Goal: Task Accomplishment & Management: Manage account settings

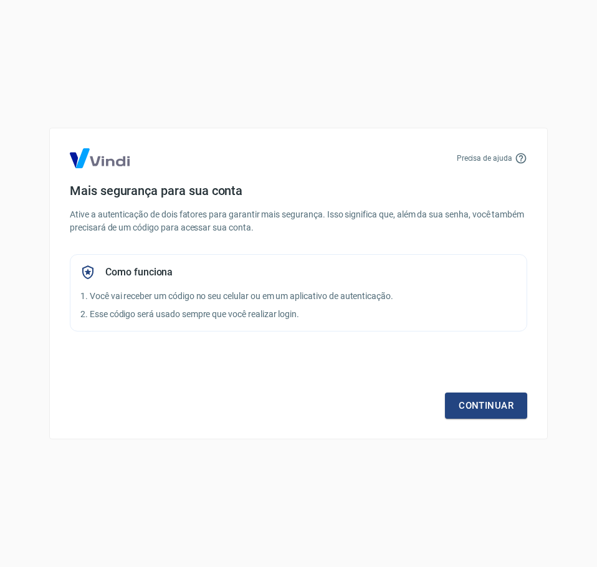
click at [465, 388] on div "Continuar" at bounding box center [298, 382] width 457 height 72
click at [467, 412] on link "Continuar" at bounding box center [486, 405] width 82 height 26
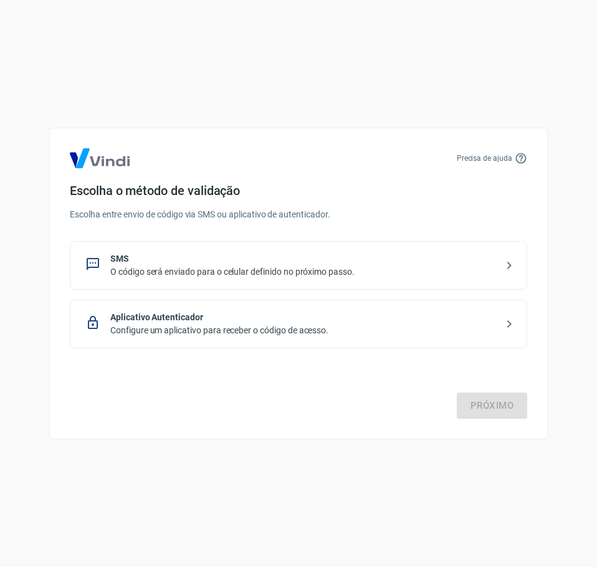
click at [276, 318] on p "Aplicativo Autenticador" at bounding box center [303, 317] width 386 height 13
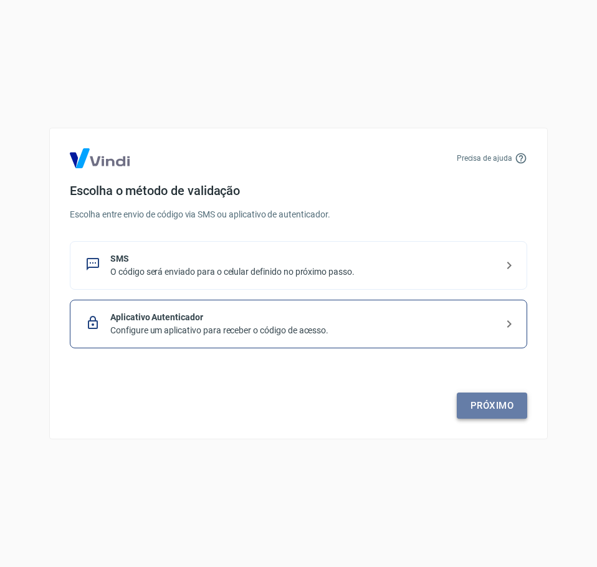
click at [495, 408] on link "Próximo" at bounding box center [492, 405] width 70 height 26
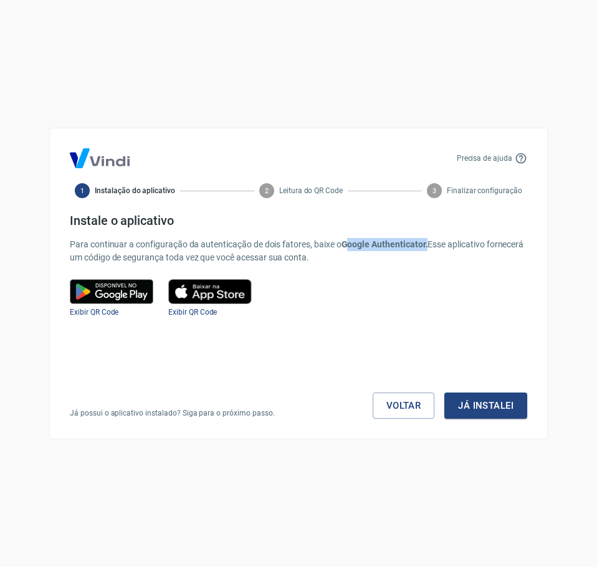
drag, startPoint x: 425, startPoint y: 242, endPoint x: 341, endPoint y: 242, distance: 84.1
click at [341, 242] on b "Google Authenticator." at bounding box center [384, 244] width 87 height 10
copy b "Google Authenticator"
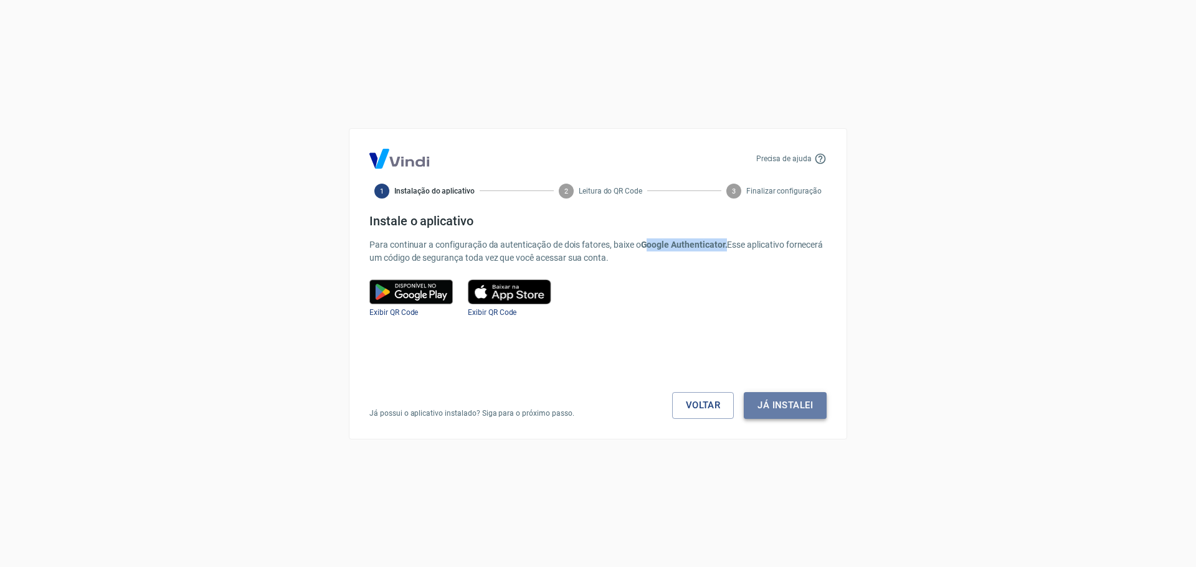
click at [596, 404] on button "Já instalei" at bounding box center [785, 405] width 83 height 26
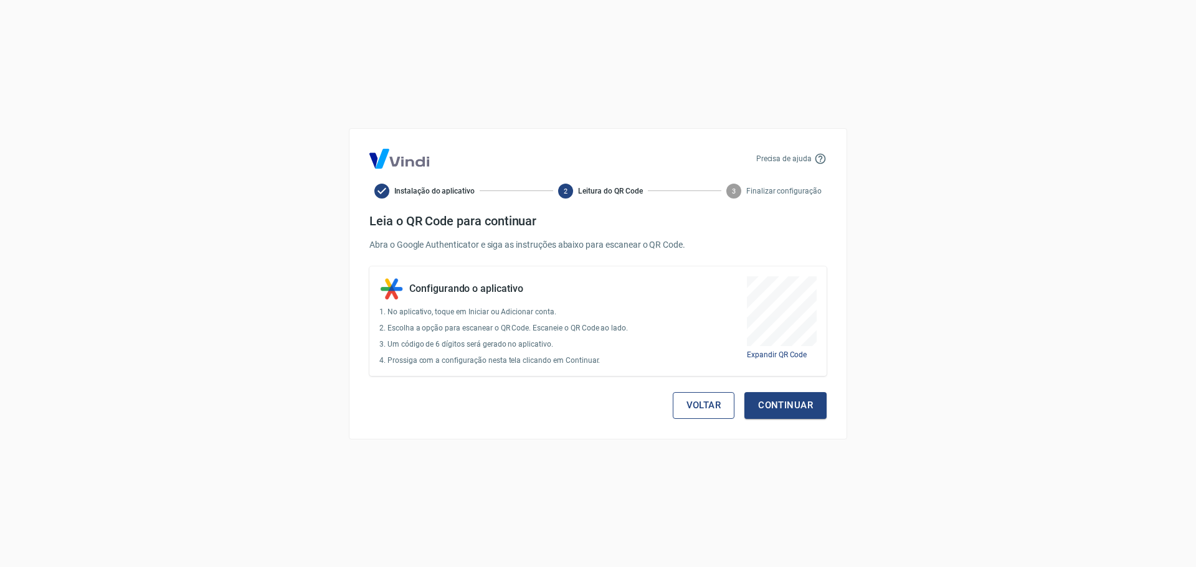
click at [596, 407] on button "Voltar" at bounding box center [704, 405] width 62 height 26
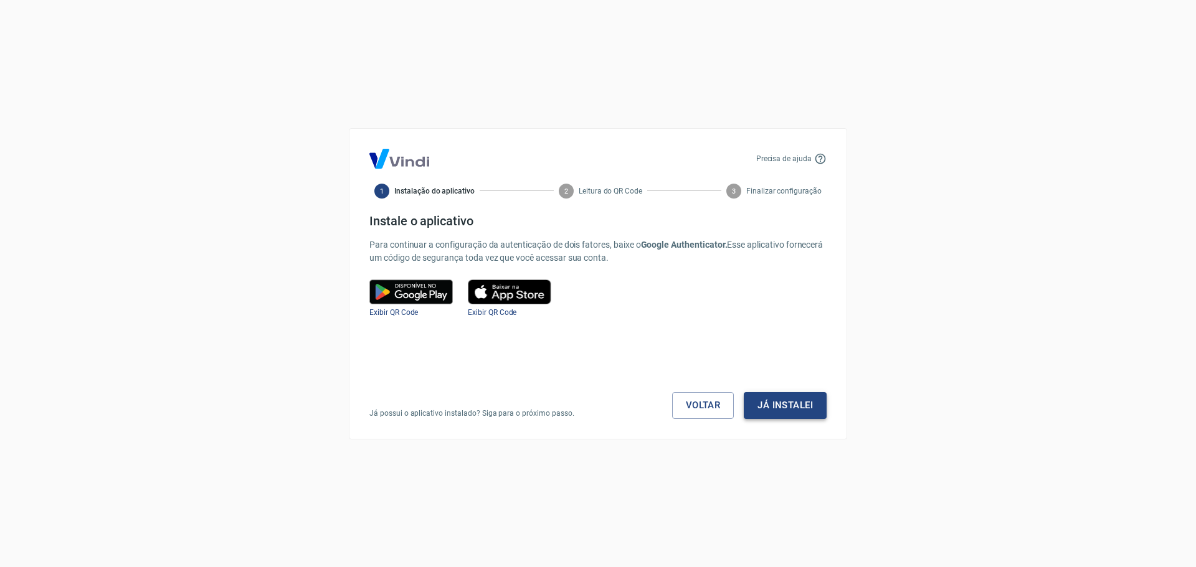
click at [596, 397] on button "Já instalei" at bounding box center [785, 405] width 83 height 26
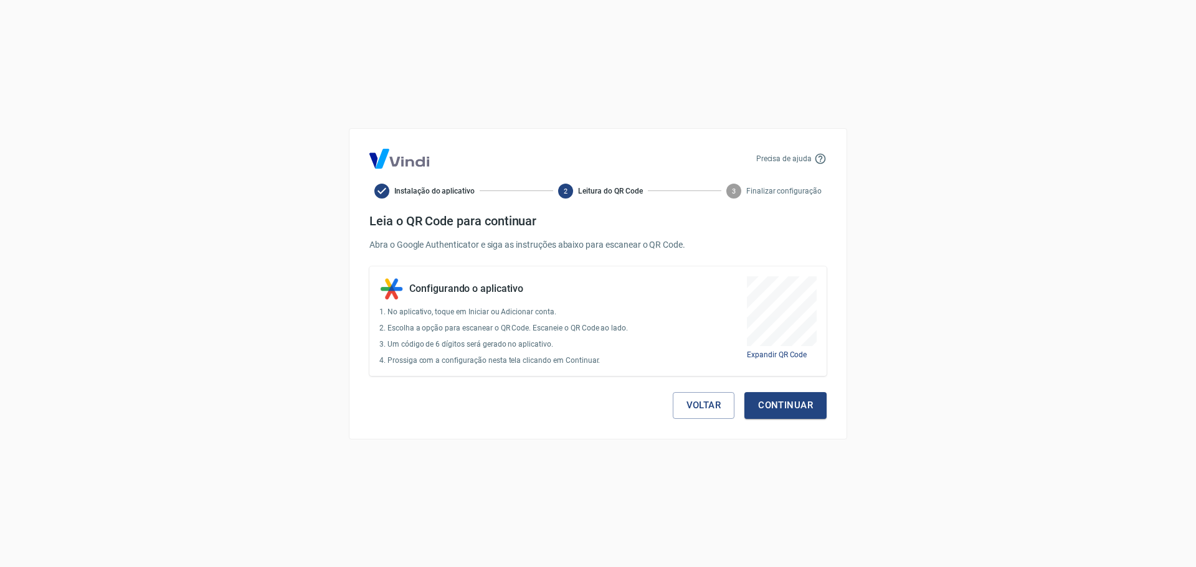
click at [596, 397] on button "Continuar" at bounding box center [785, 405] width 82 height 26
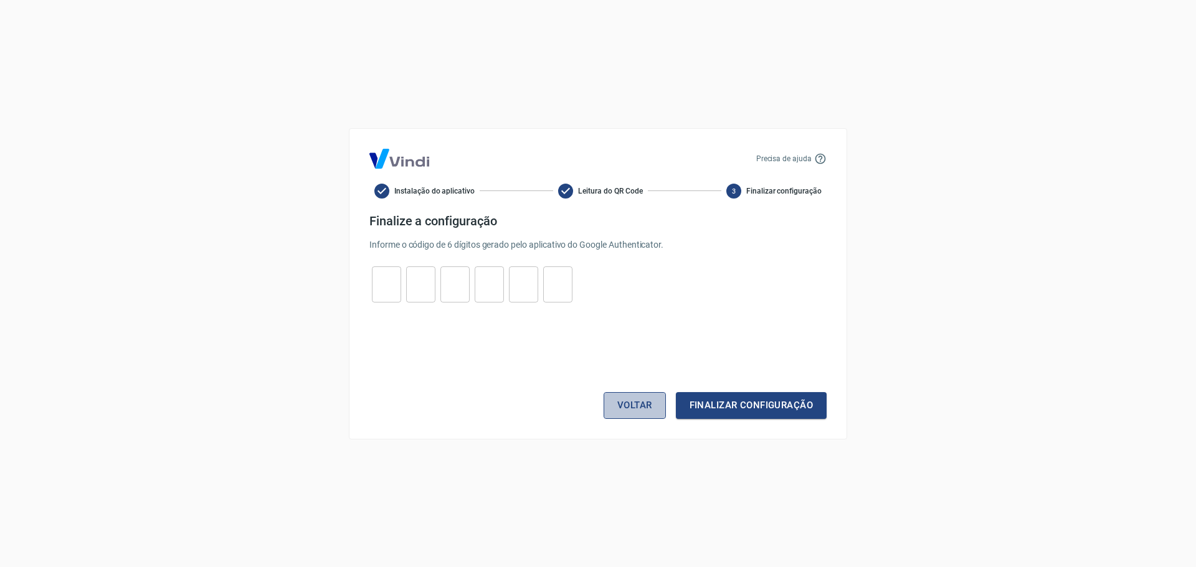
click at [596, 401] on button "Voltar" at bounding box center [635, 405] width 62 height 26
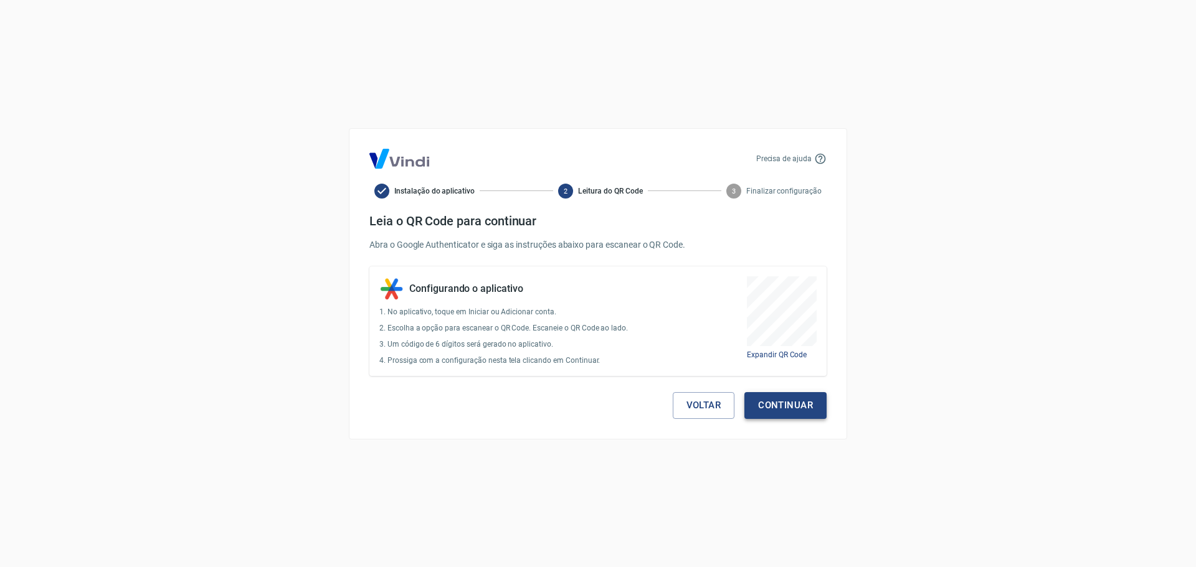
click at [596, 407] on button "Continuar" at bounding box center [785, 405] width 82 height 26
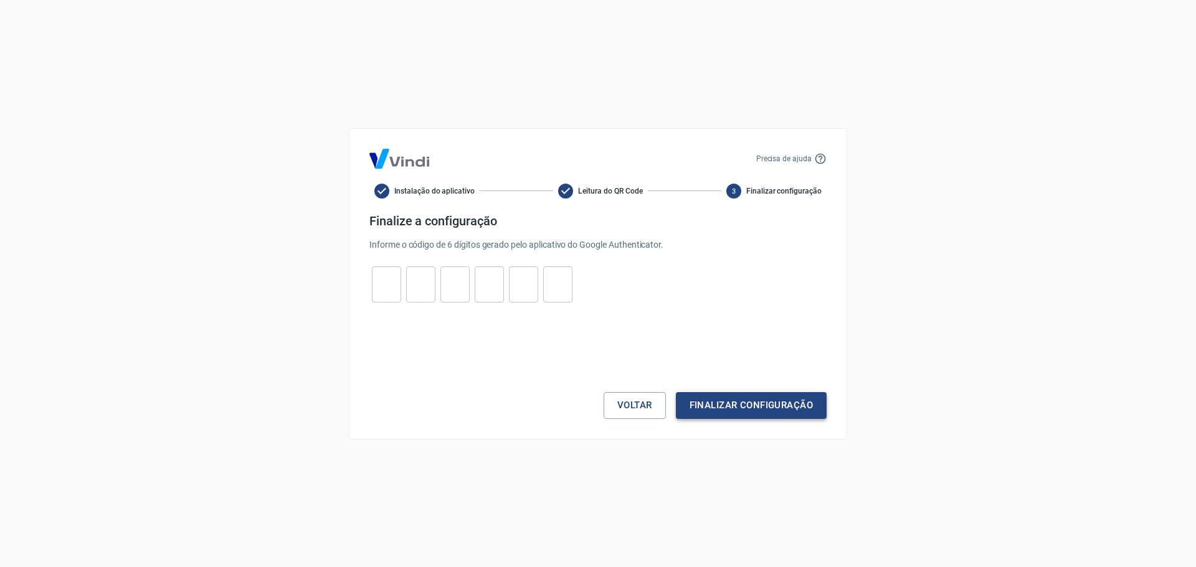
click at [596, 407] on button "Finalizar configuração" at bounding box center [751, 405] width 151 height 26
click at [384, 283] on input "tel" at bounding box center [386, 284] width 29 height 27
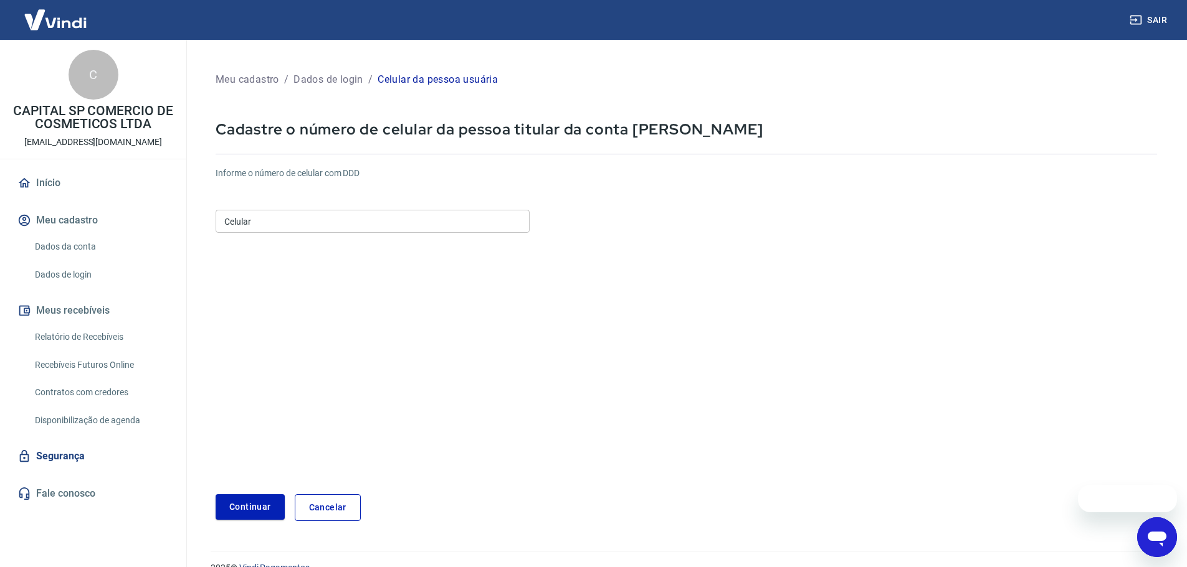
click at [268, 222] on input "Celular" at bounding box center [373, 221] width 314 height 23
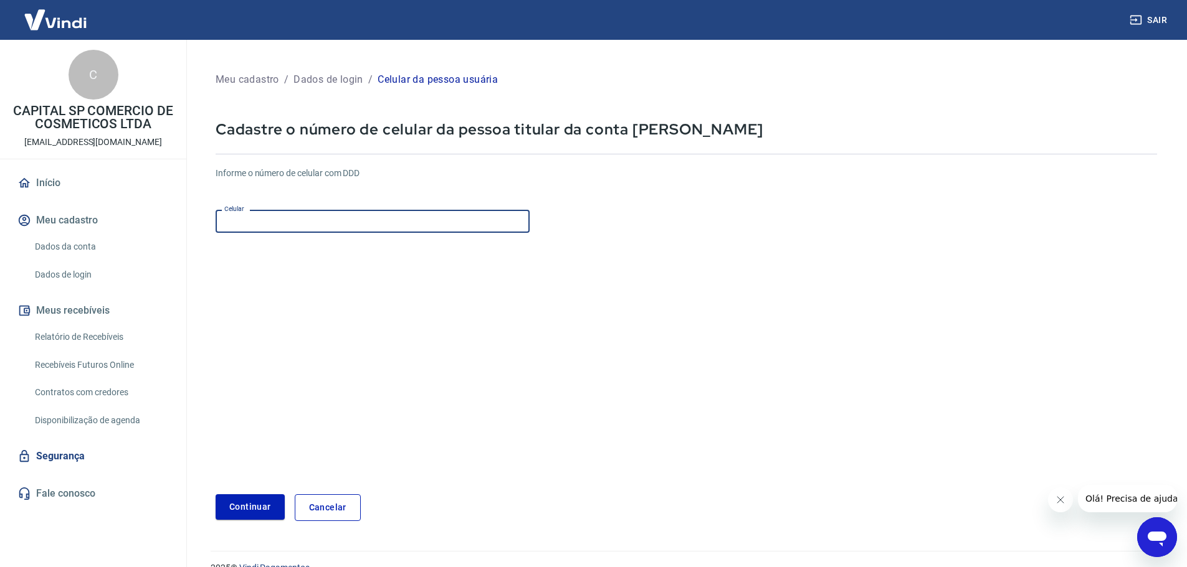
click at [371, 221] on input "Celular" at bounding box center [373, 221] width 314 height 23
paste input "[PHONE_NUMBER]"
click at [230, 219] on input "[PHONE_NUMBER]" at bounding box center [373, 221] width 314 height 23
drag, startPoint x: 353, startPoint y: 221, endPoint x: 186, endPoint y: 219, distance: 167.0
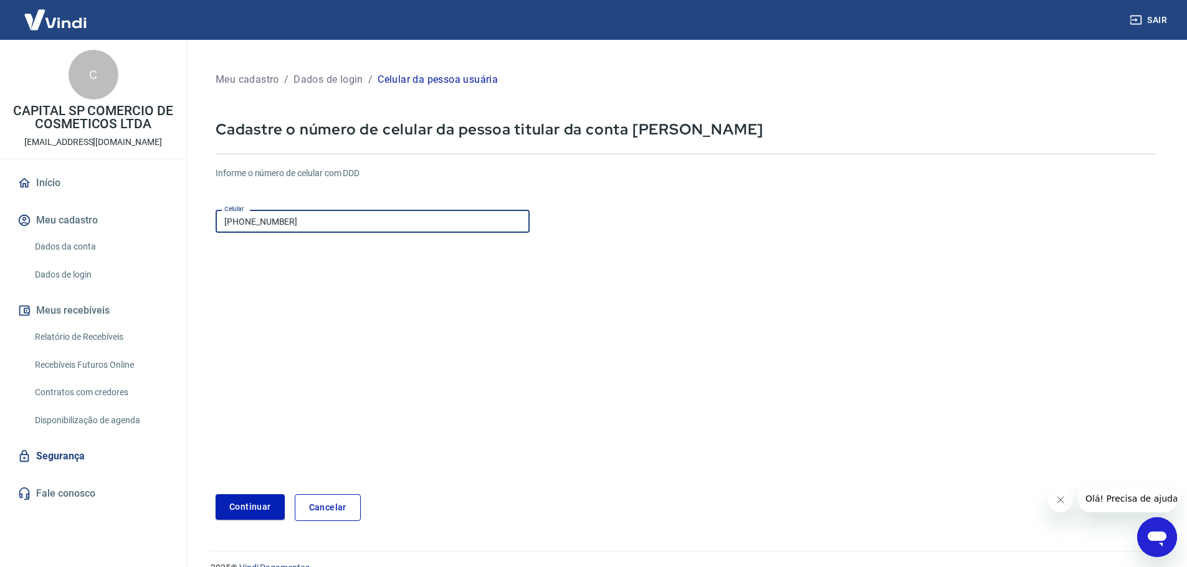
click at [187, 219] on div "Meu cadastro / Dados de login / Celular da pessoa usuária Cadastre o número de …" at bounding box center [686, 288] width 1001 height 496
paste input "99) 2675-"
click at [229, 219] on input "[PHONE_NUMBER]" at bounding box center [373, 221] width 314 height 23
click at [231, 221] on input "[PHONE_NUMBER]" at bounding box center [373, 221] width 314 height 23
type input "[PHONE_NUMBER]"
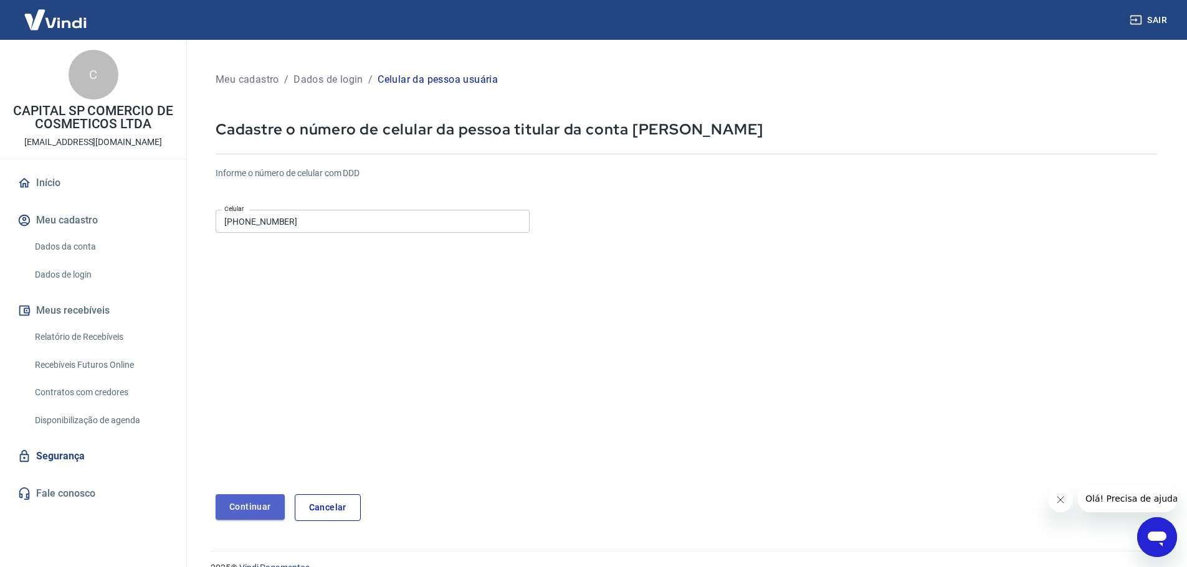
click at [263, 497] on button "Continuar" at bounding box center [250, 508] width 69 height 26
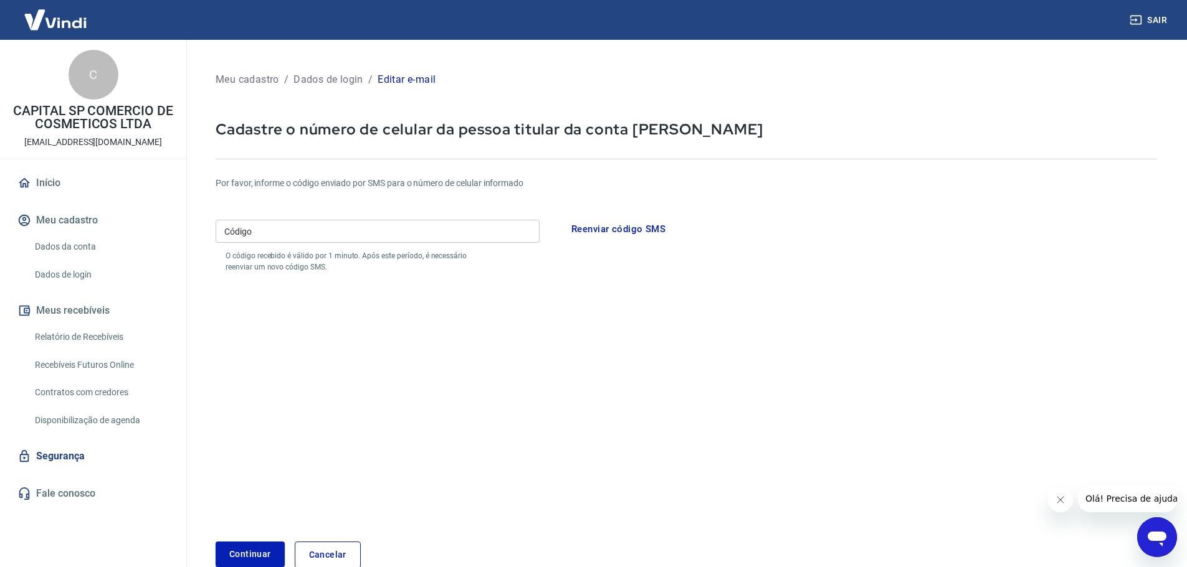
click at [361, 233] on input "Código" at bounding box center [378, 231] width 324 height 23
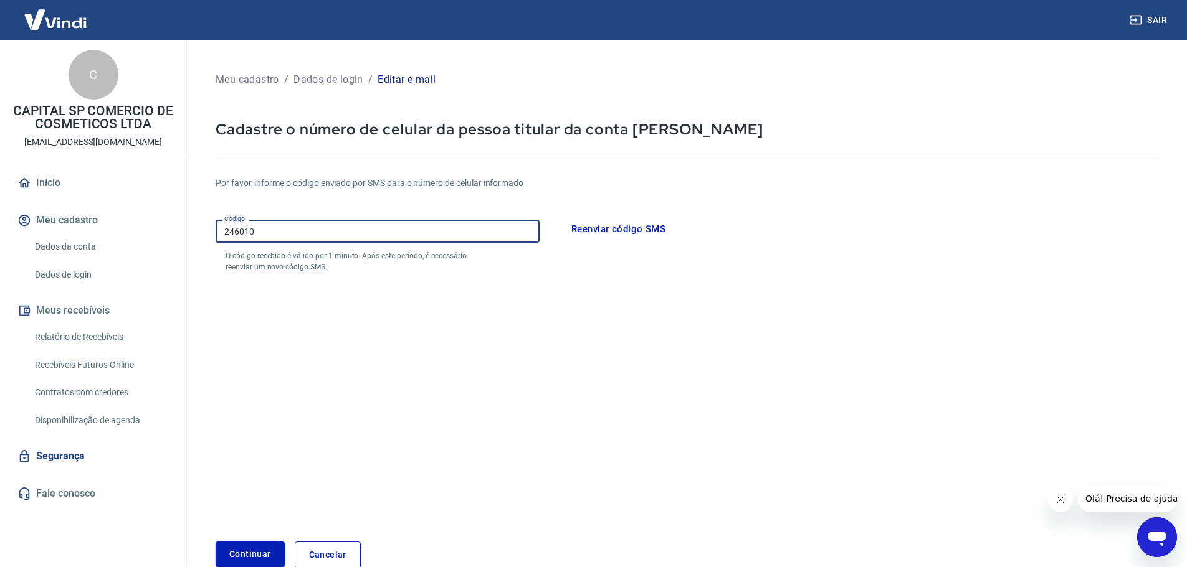
type input "246010"
click at [247, 551] on button "Continuar" at bounding box center [250, 555] width 69 height 26
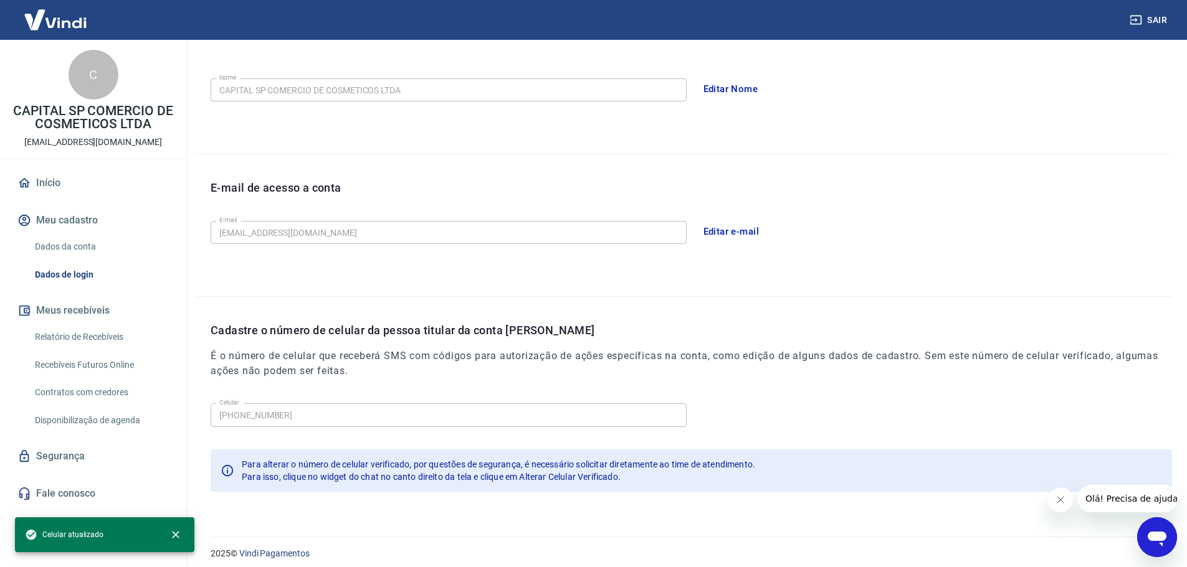
scroll to position [230, 0]
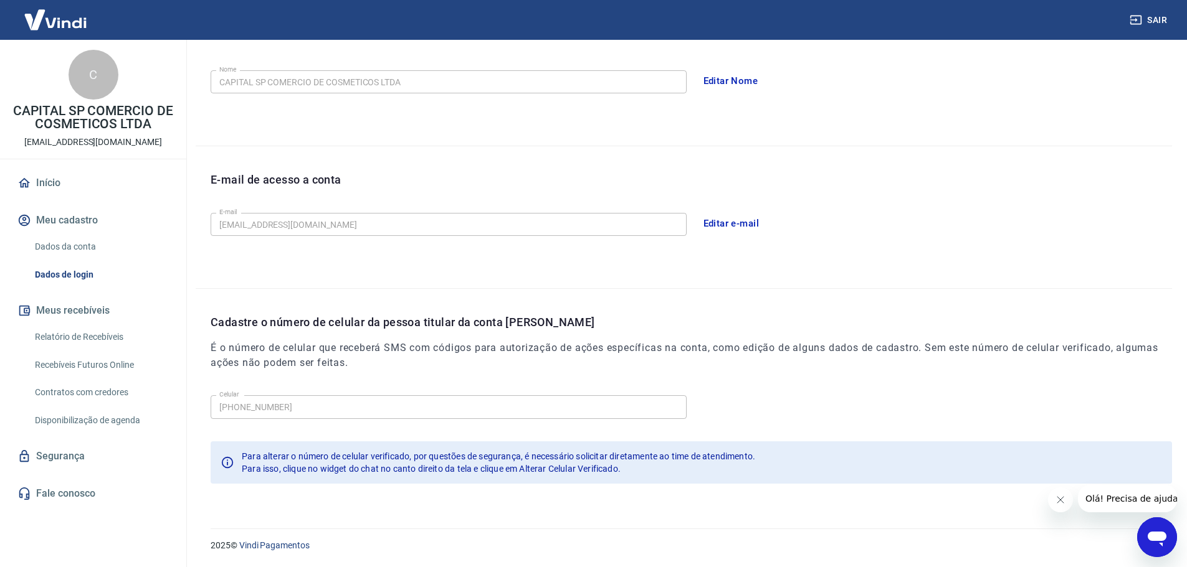
click at [1065, 501] on button "Fechar mensagem da empresa" at bounding box center [1059, 500] width 25 height 25
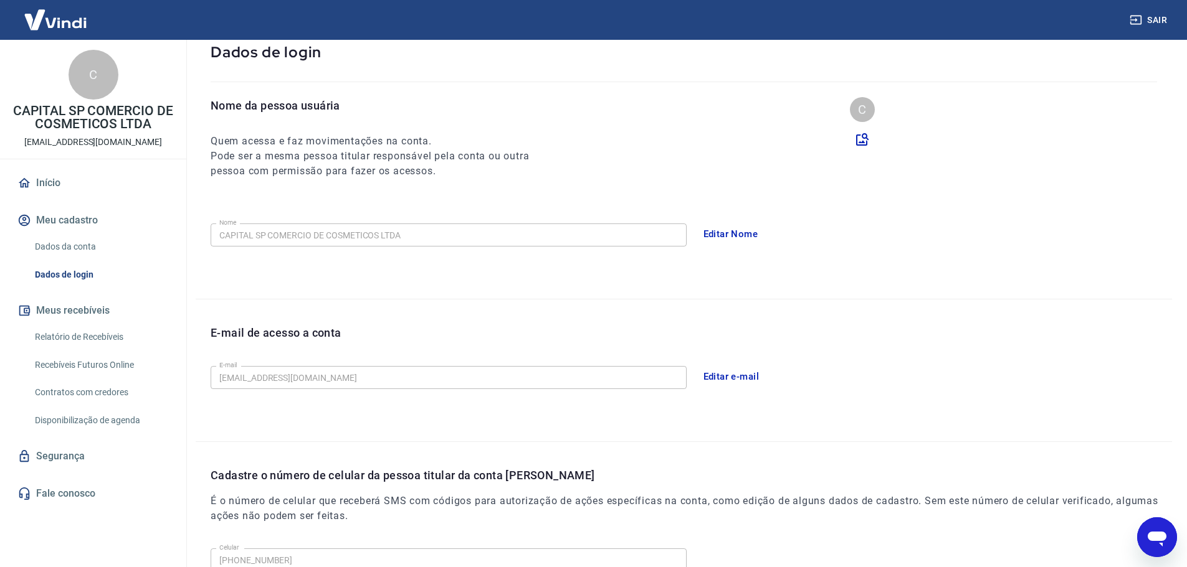
scroll to position [0, 0]
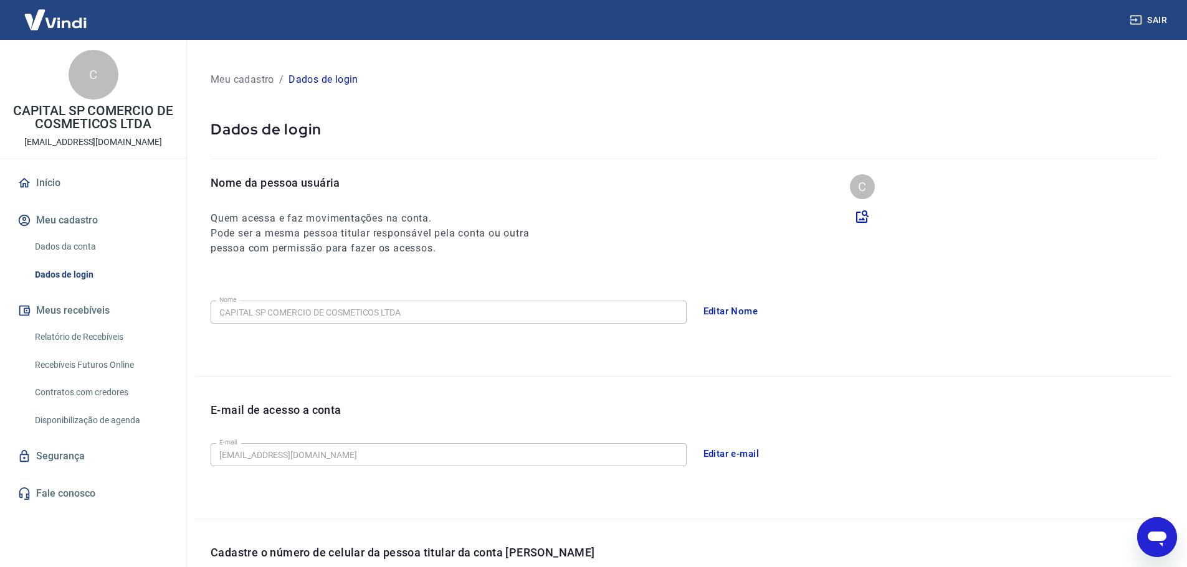
click at [78, 247] on link "Dados da conta" at bounding box center [100, 247] width 141 height 26
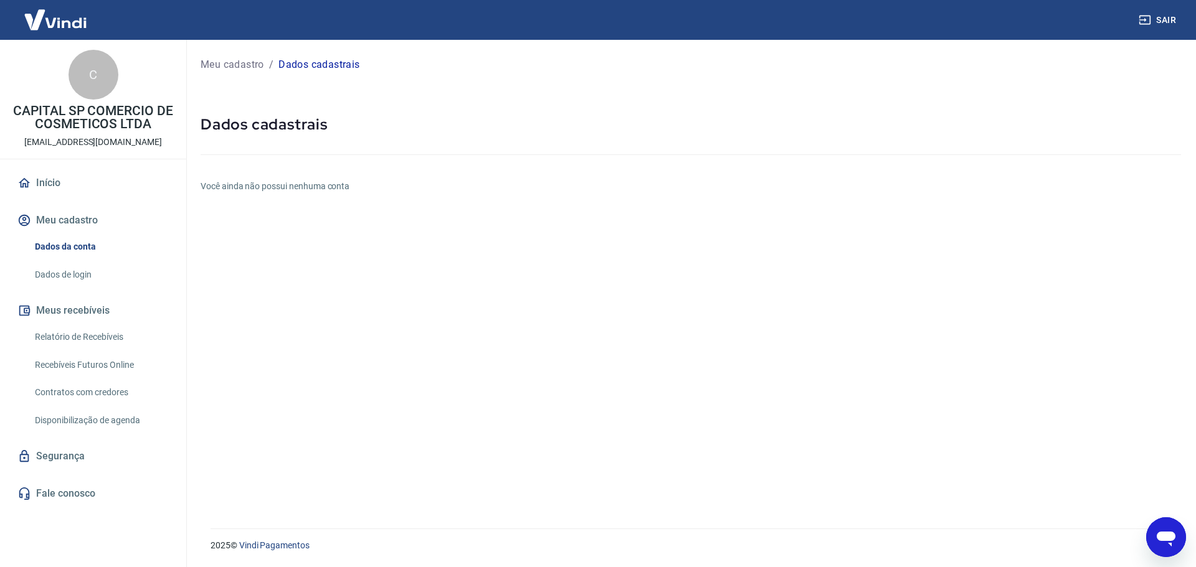
click at [316, 188] on h6 "Você ainda não possui nenhuma conta" at bounding box center [691, 186] width 980 height 13
click at [363, 239] on div "Meu cadastro / Dados cadastrais Dados cadastrais Você ainda não possui nenhuma …" at bounding box center [691, 277] width 1010 height 474
click at [65, 455] on link "Segurança" at bounding box center [93, 456] width 156 height 27
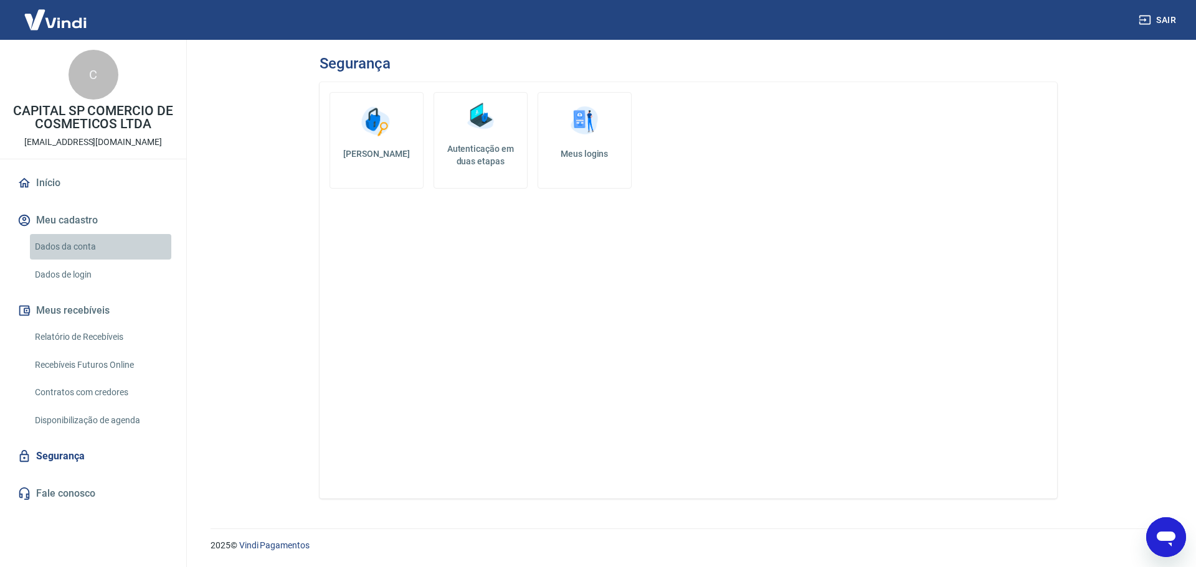
click at [59, 244] on link "Dados da conta" at bounding box center [100, 247] width 141 height 26
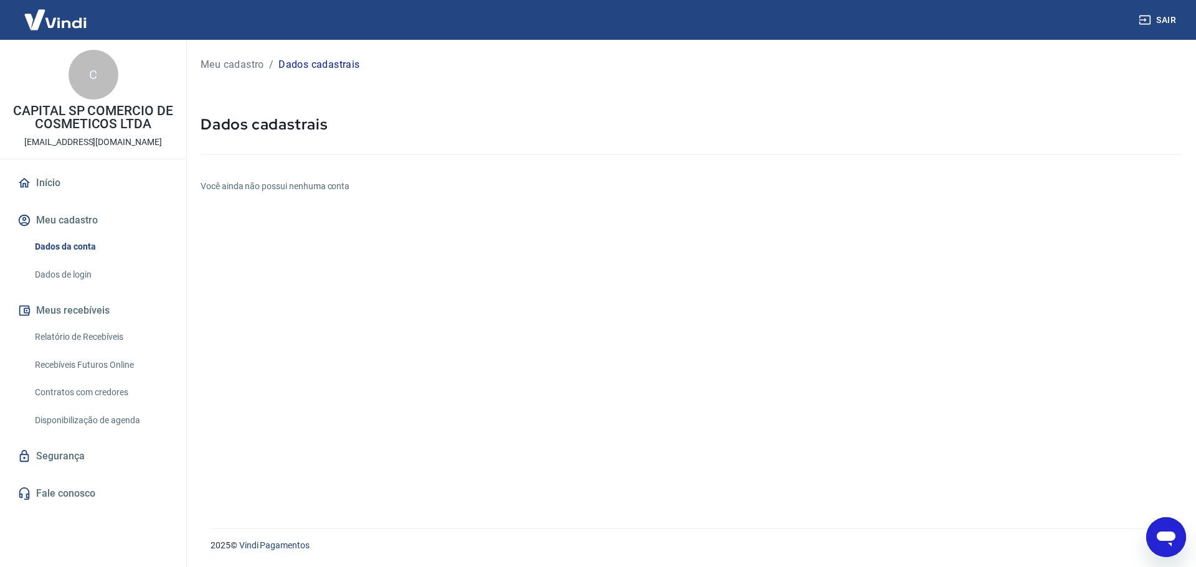
click at [58, 272] on link "Dados de login" at bounding box center [100, 275] width 141 height 26
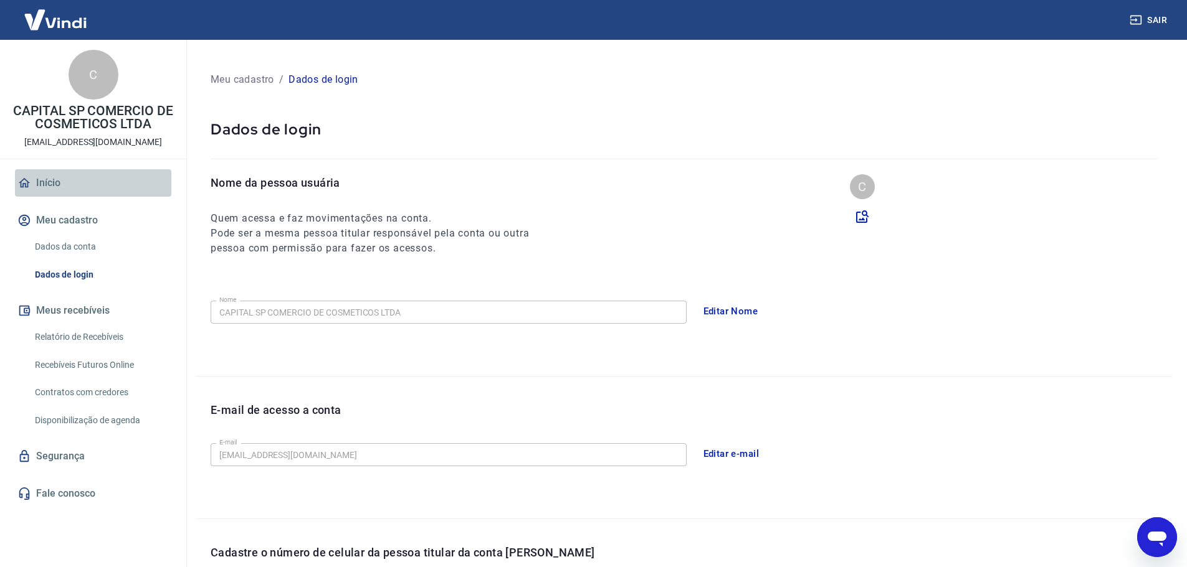
click at [60, 182] on link "Início" at bounding box center [93, 182] width 156 height 27
